Goal: Task Accomplishment & Management: Use online tool/utility

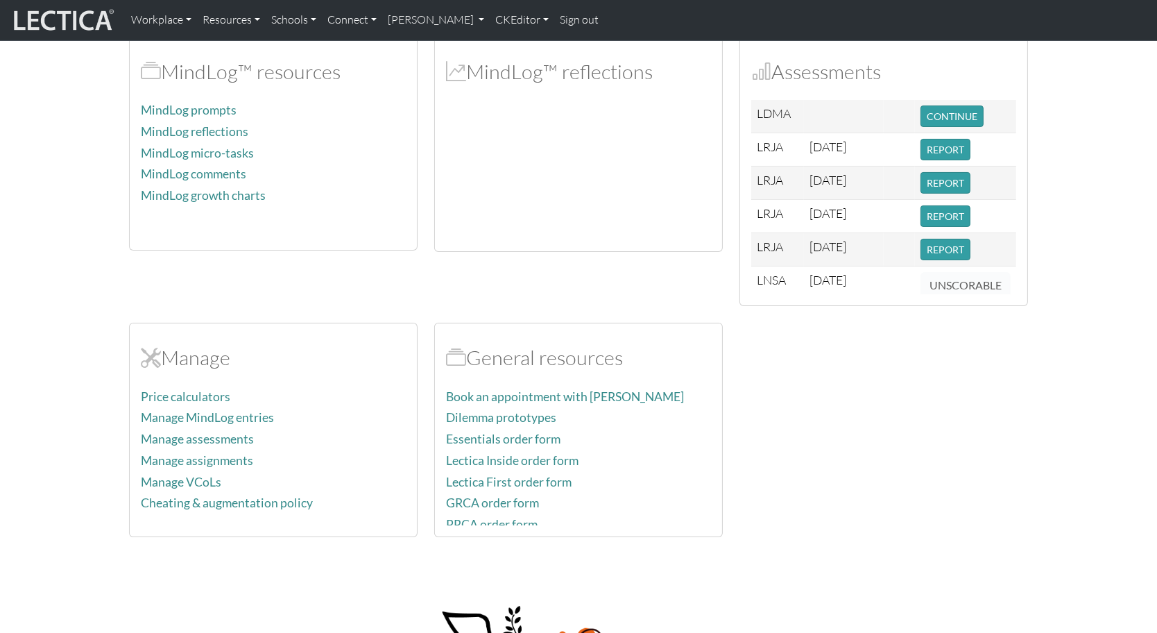
scroll to position [339, 0]
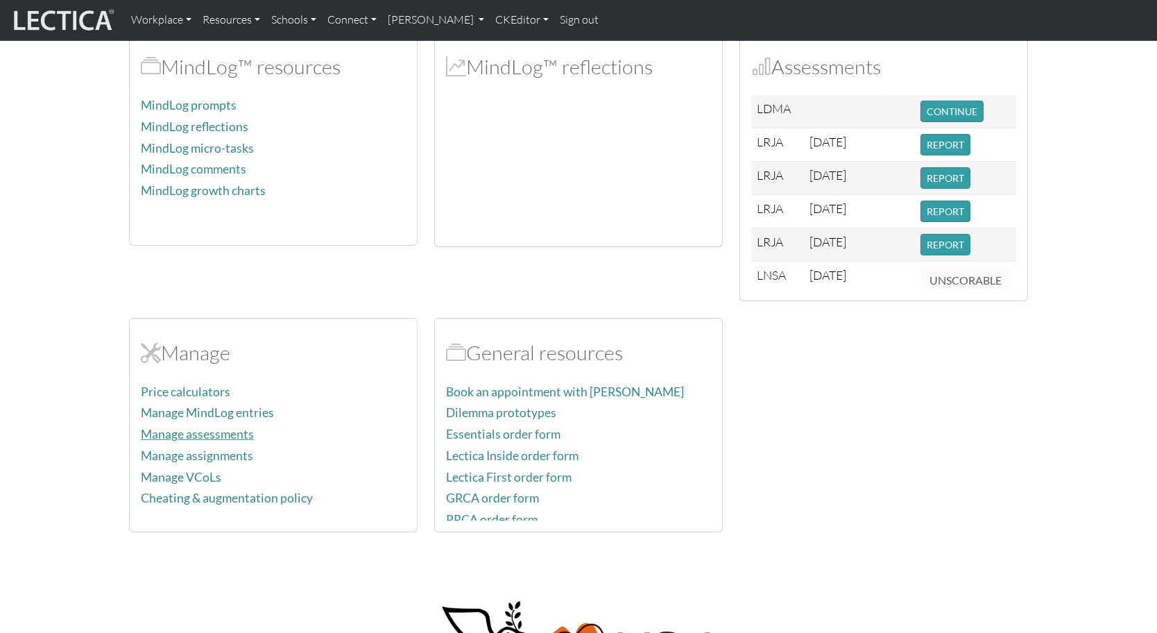
click at [232, 427] on link "Manage assessments" at bounding box center [197, 434] width 113 height 15
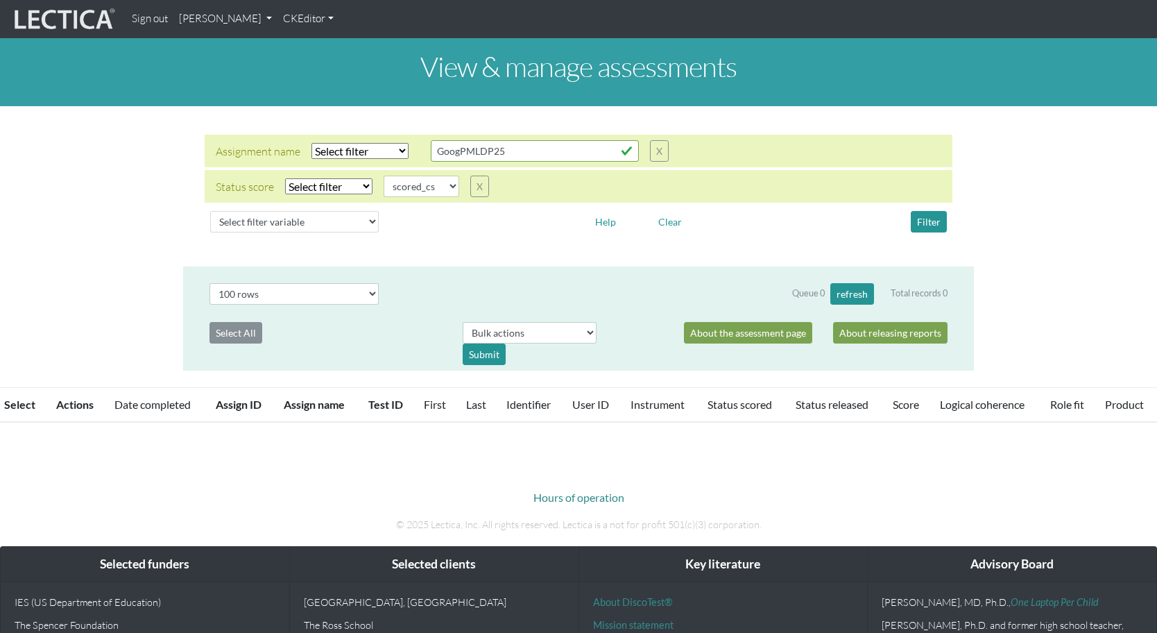
select select
select select "scored_cs"
select select "100"
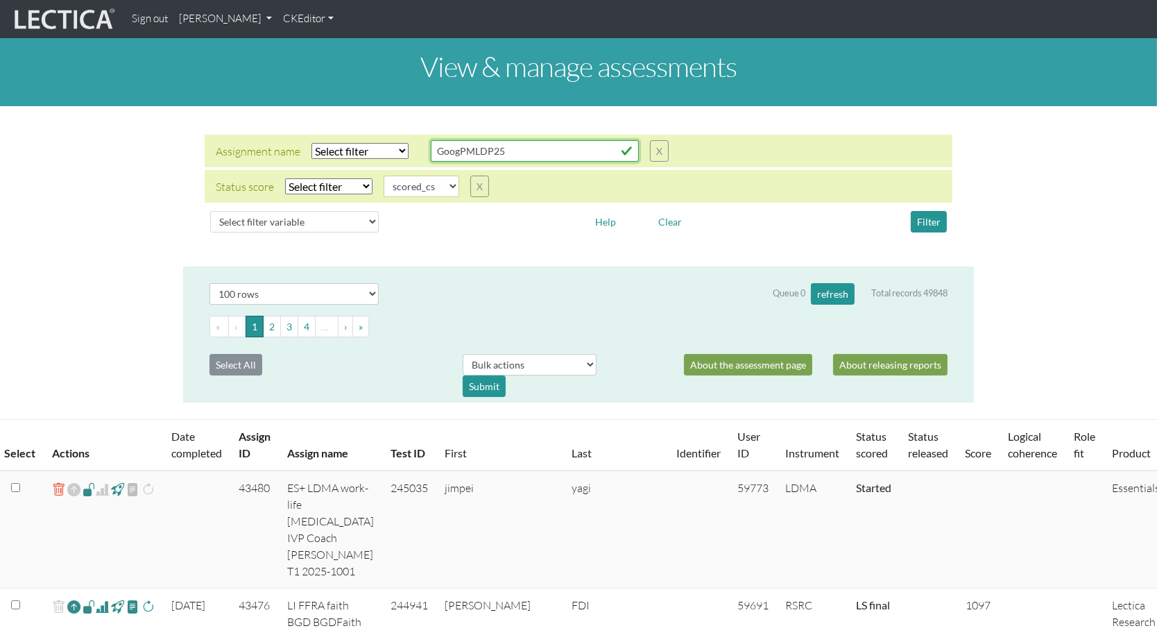
click at [495, 142] on input "GoogPMLDP25" at bounding box center [535, 151] width 208 height 22
drag, startPoint x: 511, startPoint y: 142, endPoint x: 399, endPoint y: 139, distance: 112.4
click at [431, 140] on input "GoogPMLDP25" at bounding box center [535, 151] width 208 height 22
click at [524, 218] on div at bounding box center [483, 222] width 189 height 22
click at [931, 211] on button "Filter" at bounding box center [929, 222] width 36 height 22
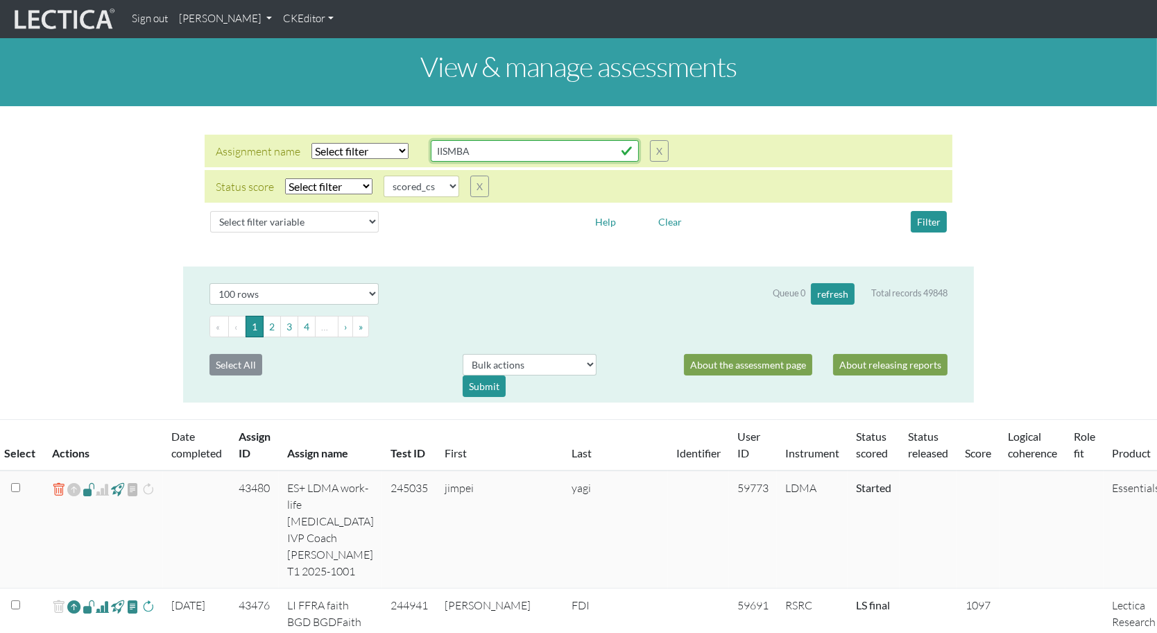
drag, startPoint x: 431, startPoint y: 142, endPoint x: 397, endPoint y: 143, distance: 34.0
click at [431, 143] on input "IISMBA" at bounding box center [535, 151] width 208 height 22
type input "LISMBA"
select select "icontains"
click option "Contains" at bounding box center [0, 0] width 0 height 0
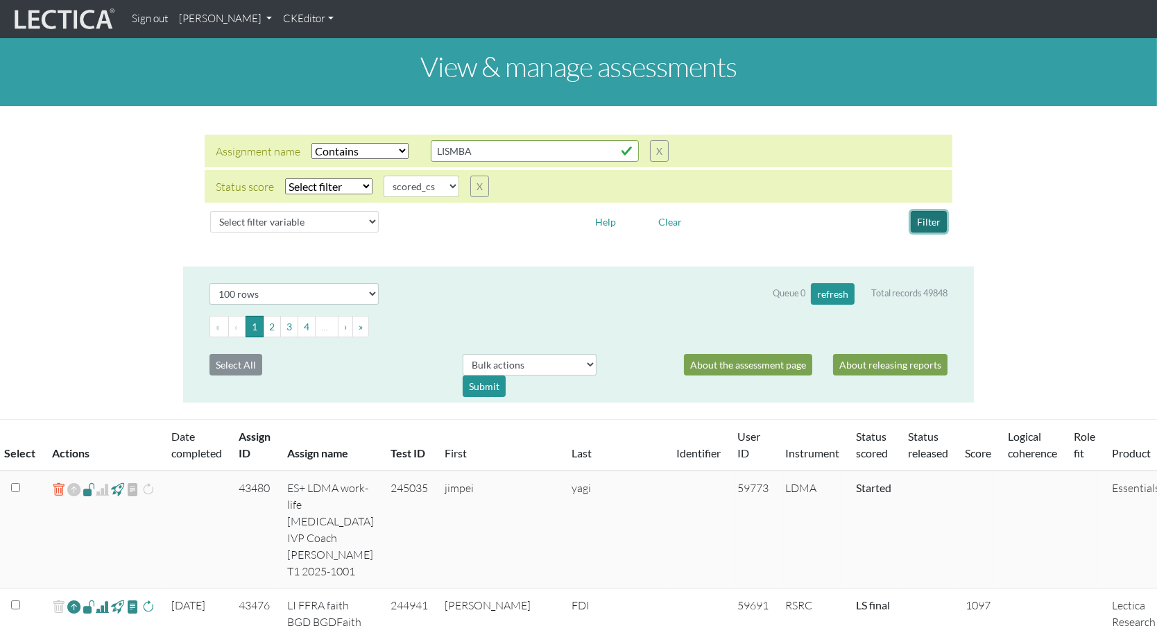
click at [932, 211] on button "Filter" at bounding box center [929, 222] width 36 height 22
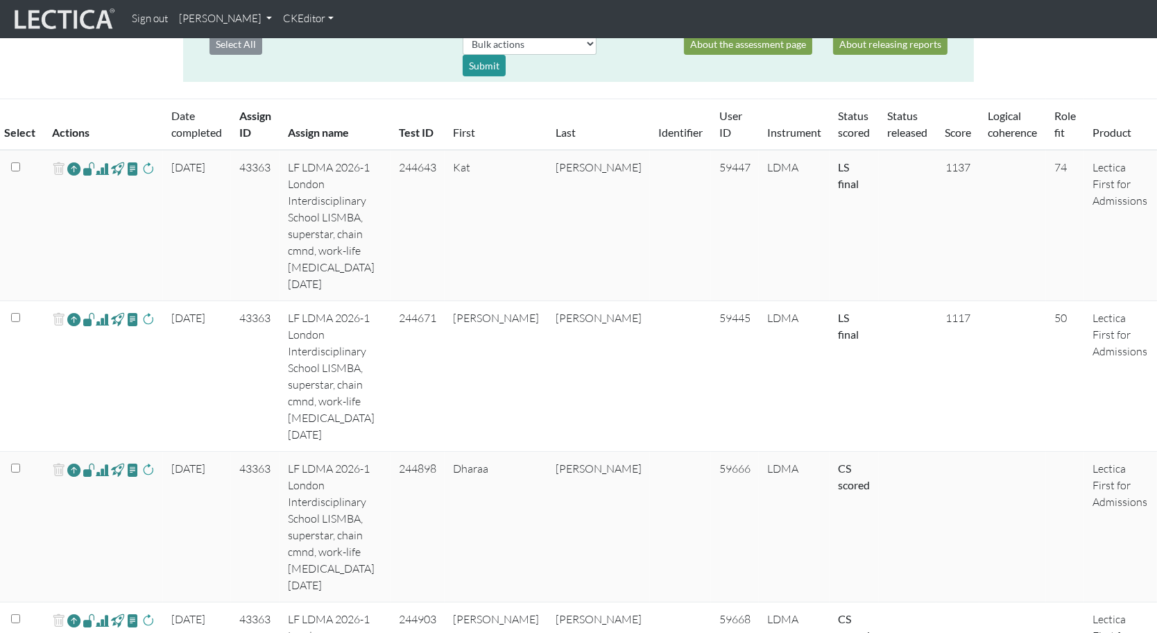
scroll to position [315, 0]
